Goal: Find specific page/section: Find specific page/section

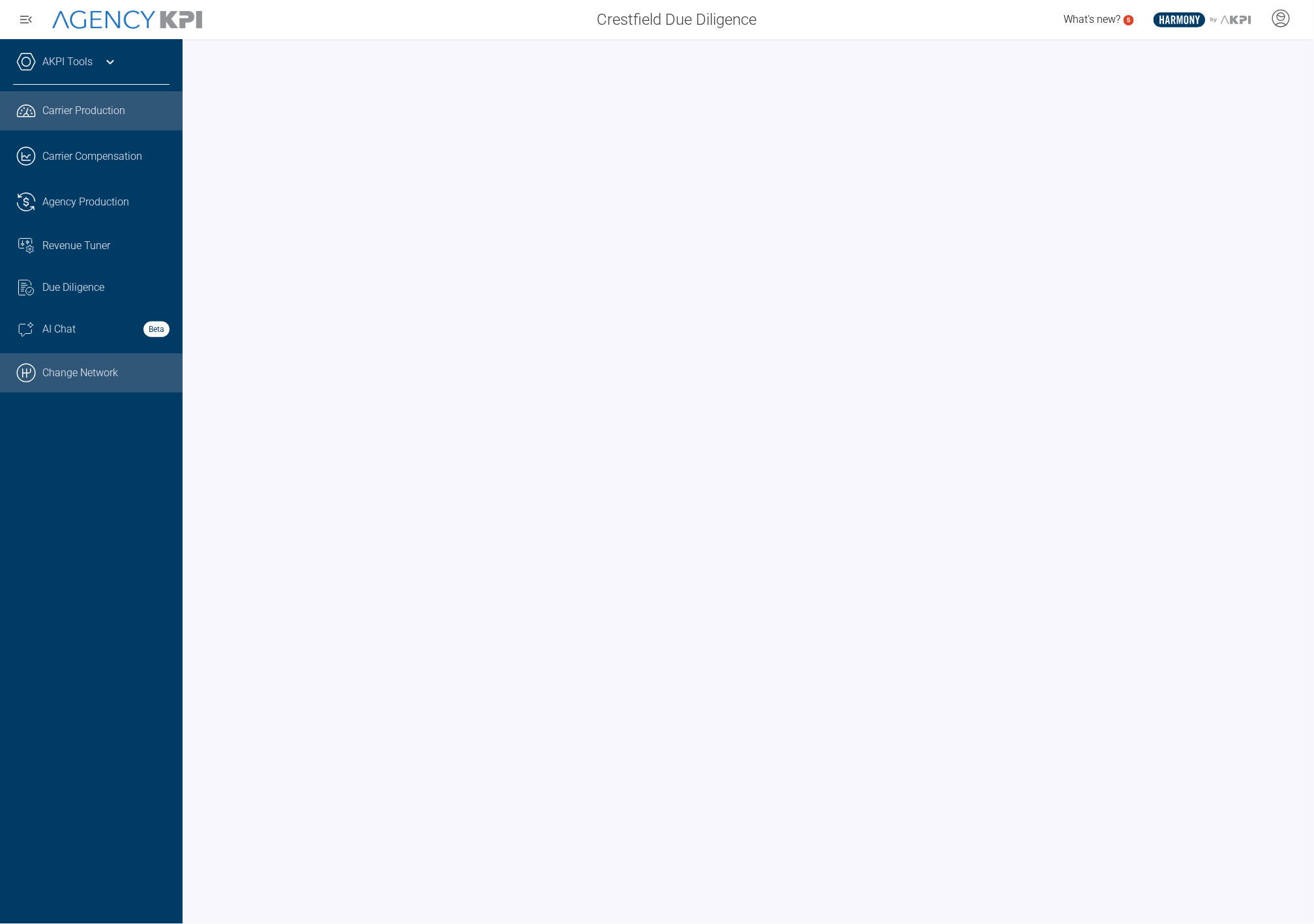
click at [94, 380] on link ".cls-1{fill:none;stroke:#000;stroke-linecap:round;stroke-linejoin:round;stroke-…" at bounding box center [91, 373] width 182 height 39
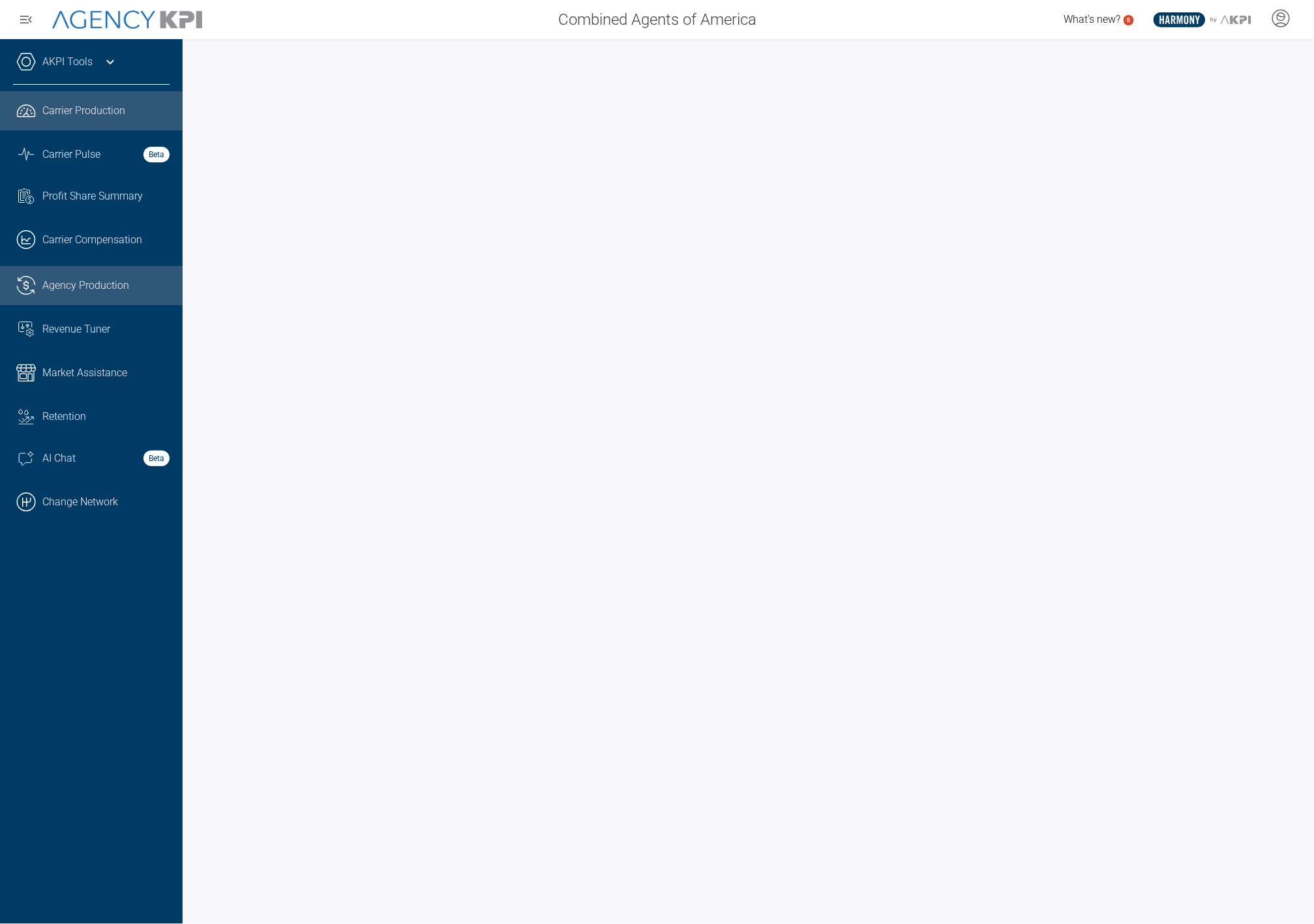
click at [121, 289] on span "Agency Production" at bounding box center [86, 285] width 86 height 16
